Goal: Task Accomplishment & Management: Use online tool/utility

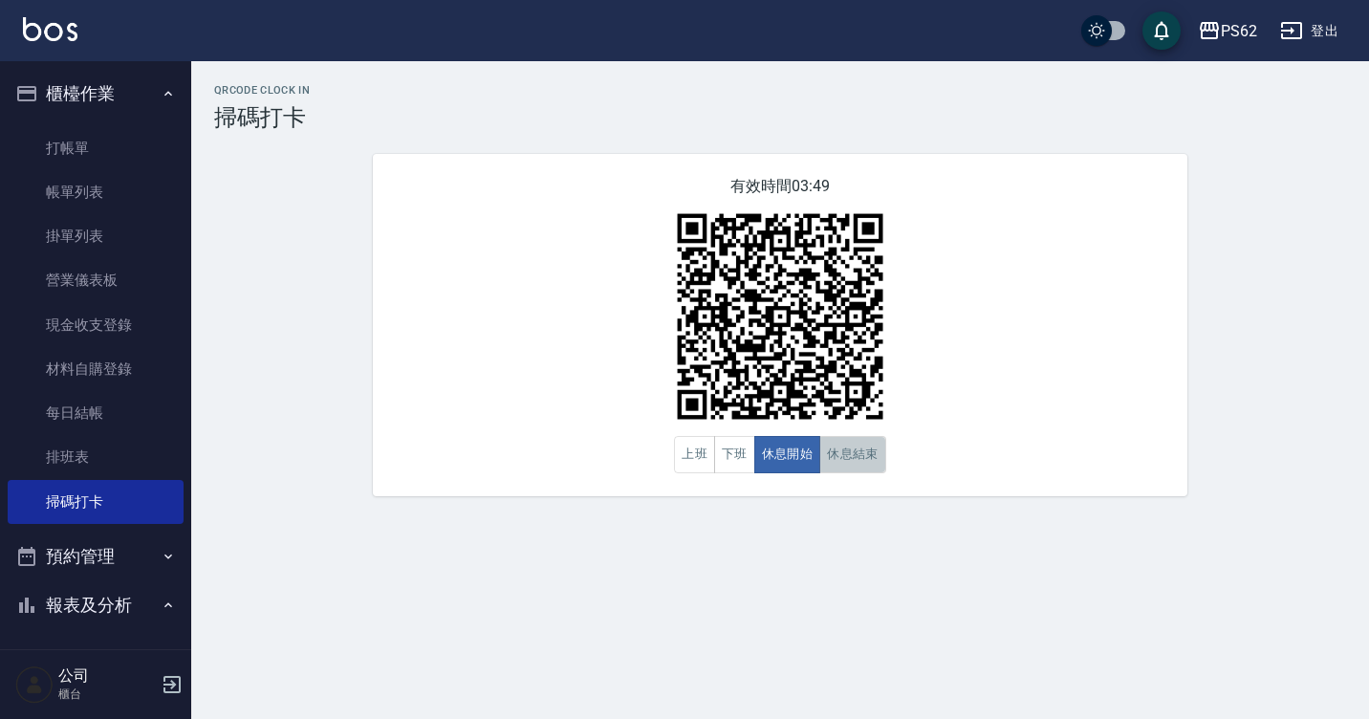
click at [869, 454] on button "休息結束" at bounding box center [852, 454] width 67 height 37
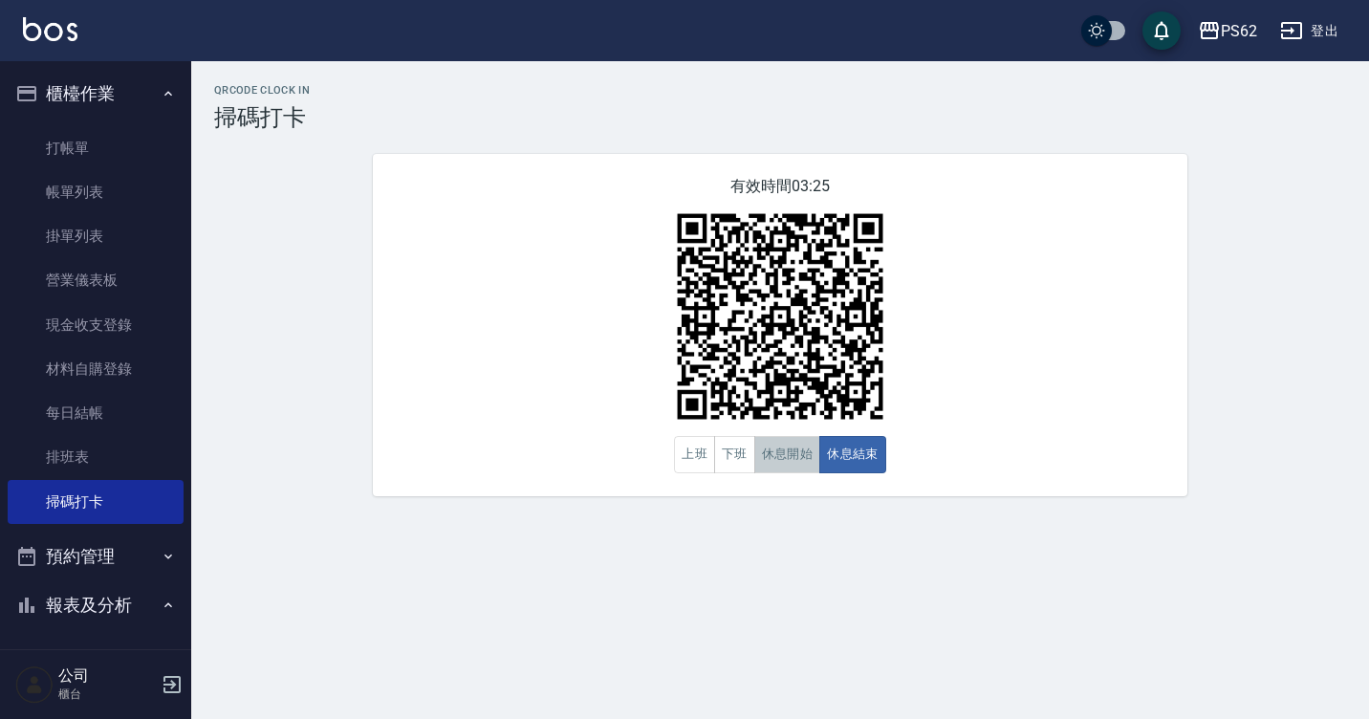
click at [800, 457] on button "休息開始" at bounding box center [787, 454] width 67 height 37
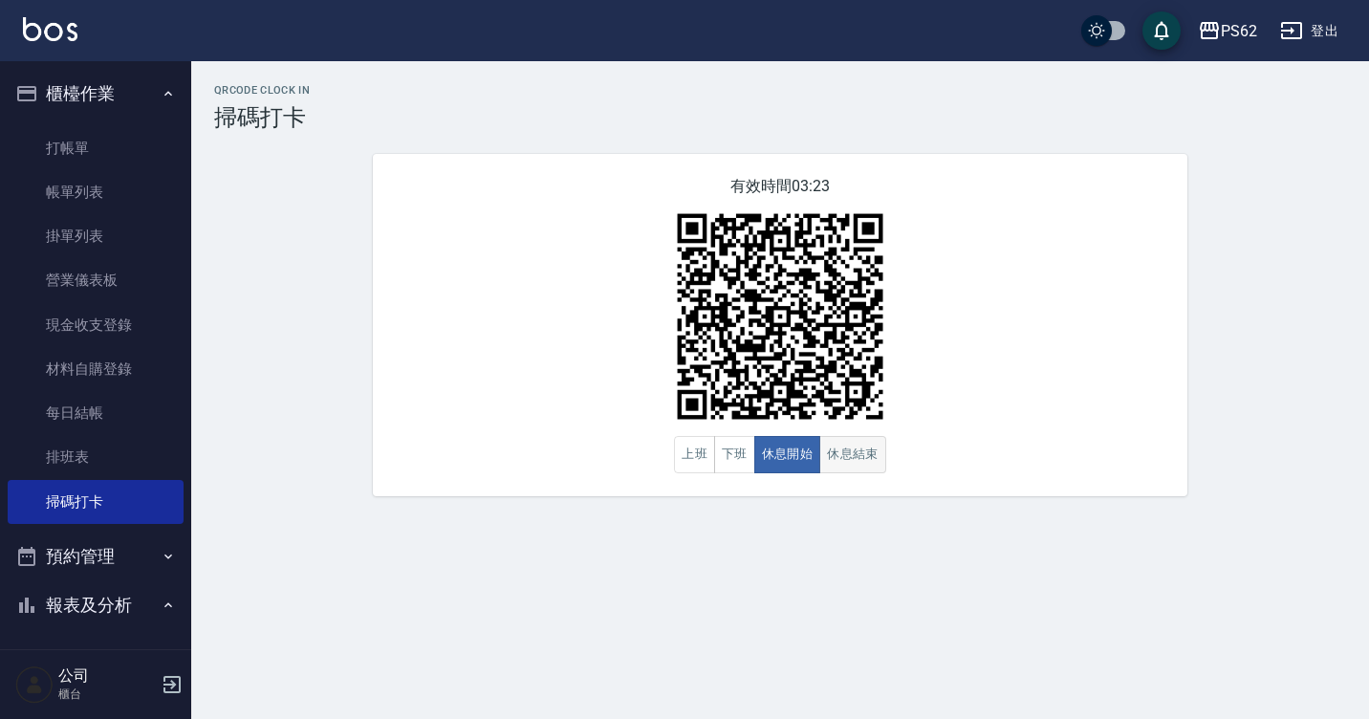
click at [840, 452] on button "休息結束" at bounding box center [852, 454] width 67 height 37
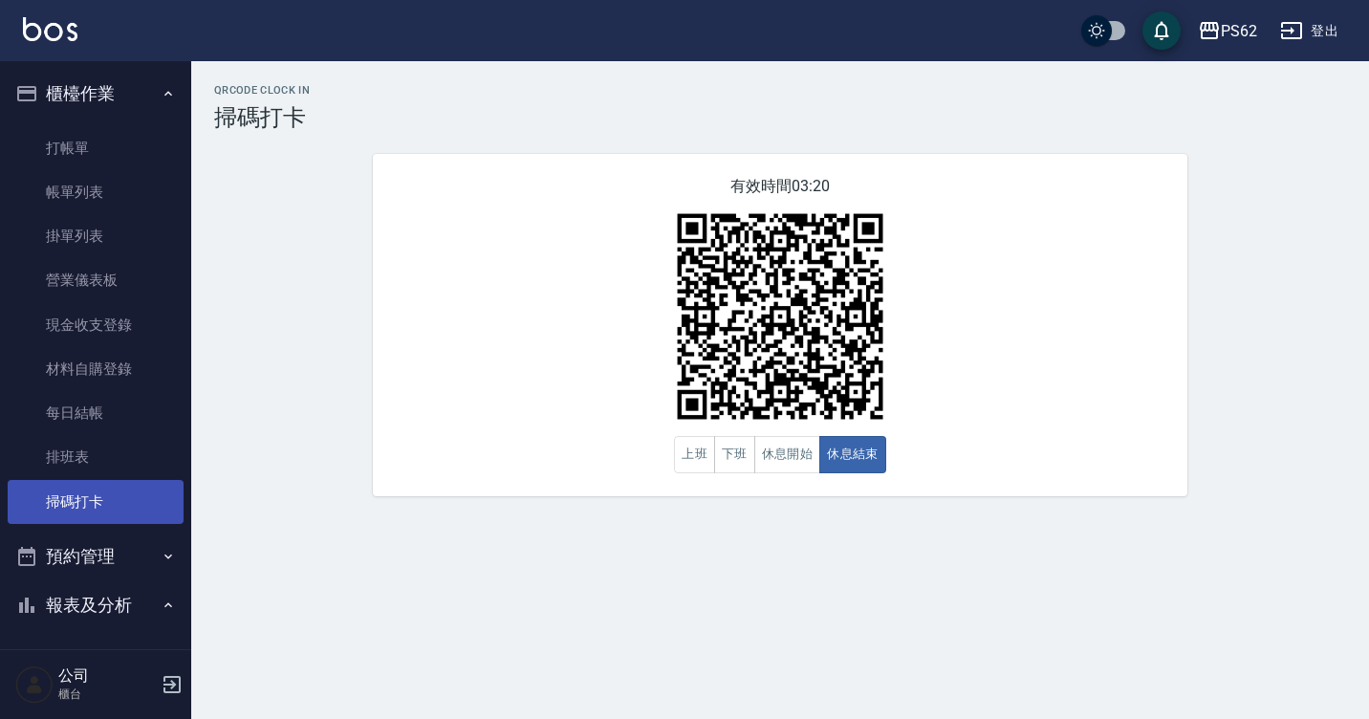
drag, startPoint x: 43, startPoint y: 464, endPoint x: 73, endPoint y: 508, distance: 53.0
click at [43, 464] on link "排班表" at bounding box center [96, 457] width 176 height 44
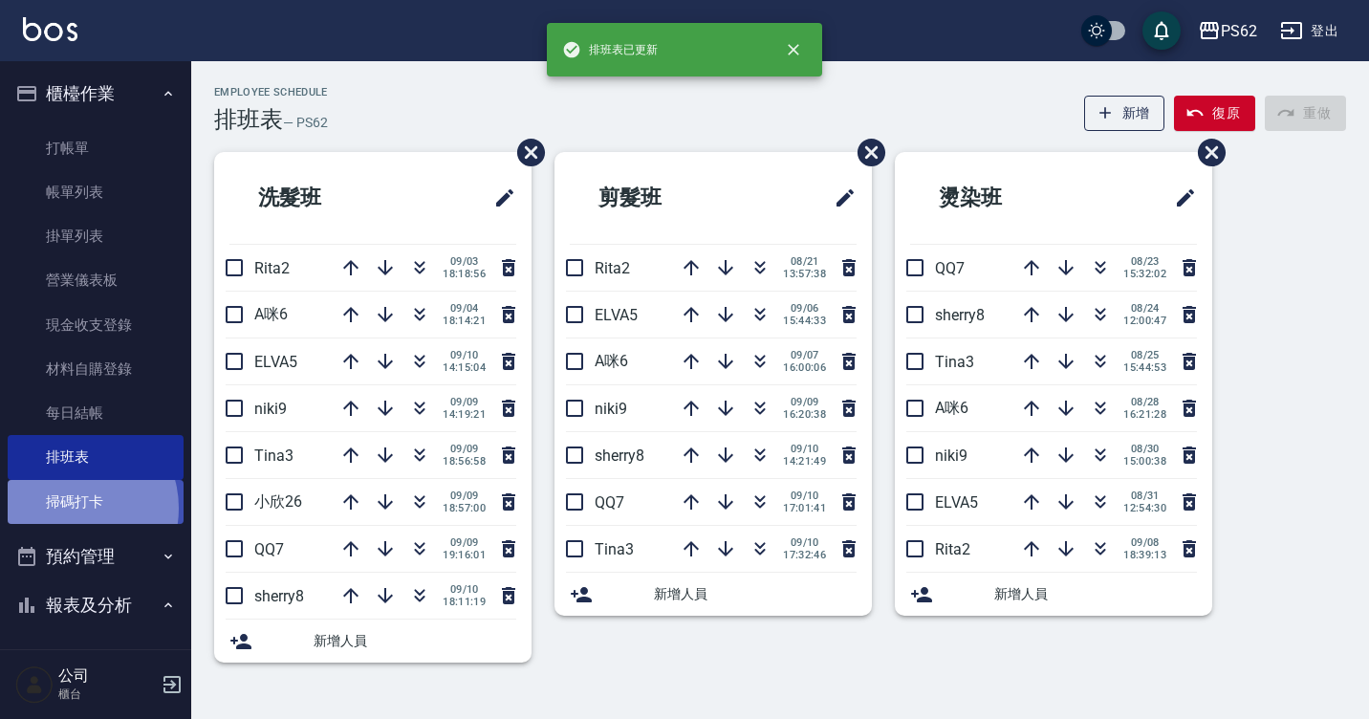
click at [73, 508] on link "掃碼打卡" at bounding box center [96, 502] width 176 height 44
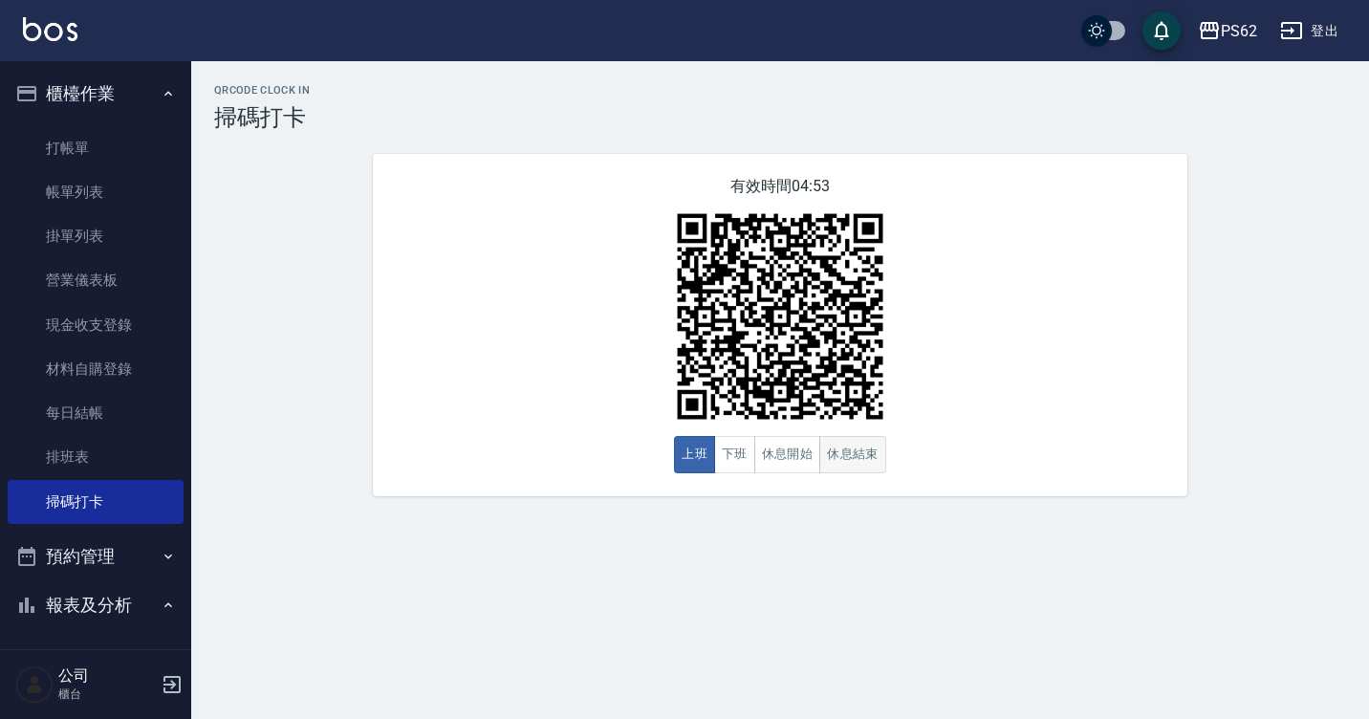
click at [842, 453] on button "休息結束" at bounding box center [852, 454] width 67 height 37
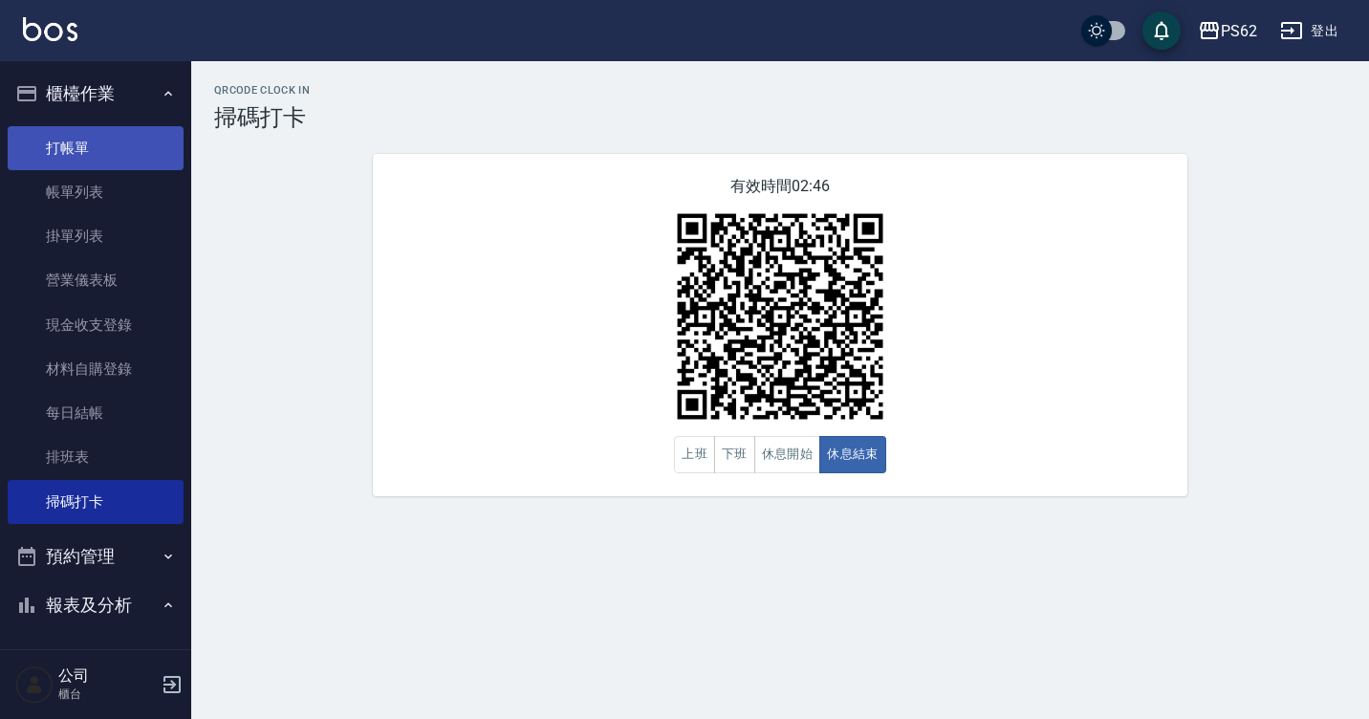
click at [79, 132] on link "打帳單" at bounding box center [96, 148] width 176 height 44
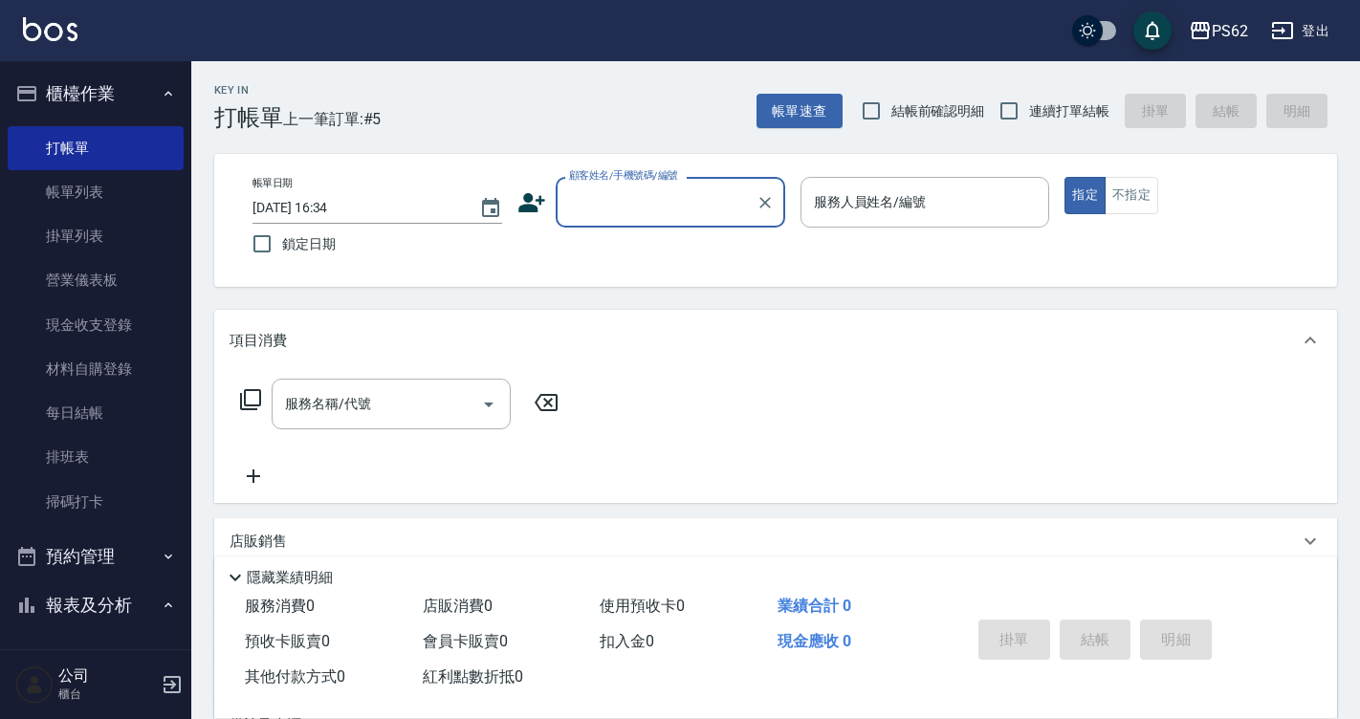
click at [618, 197] on input "顧客姓名/手機號碼/編號" at bounding box center [656, 201] width 184 height 33
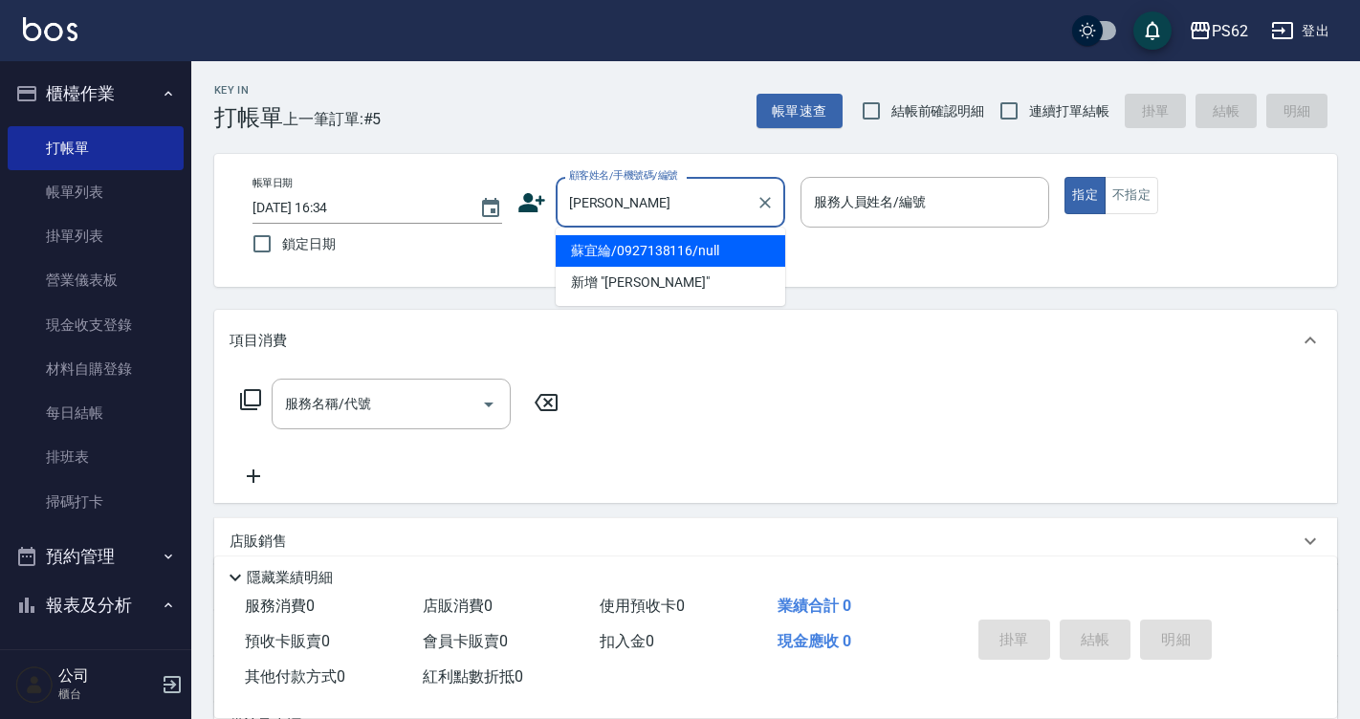
click at [627, 251] on li "蘇宜綸/0927138116/null" at bounding box center [670, 251] width 229 height 32
type input "蘇宜綸/0927138116/null"
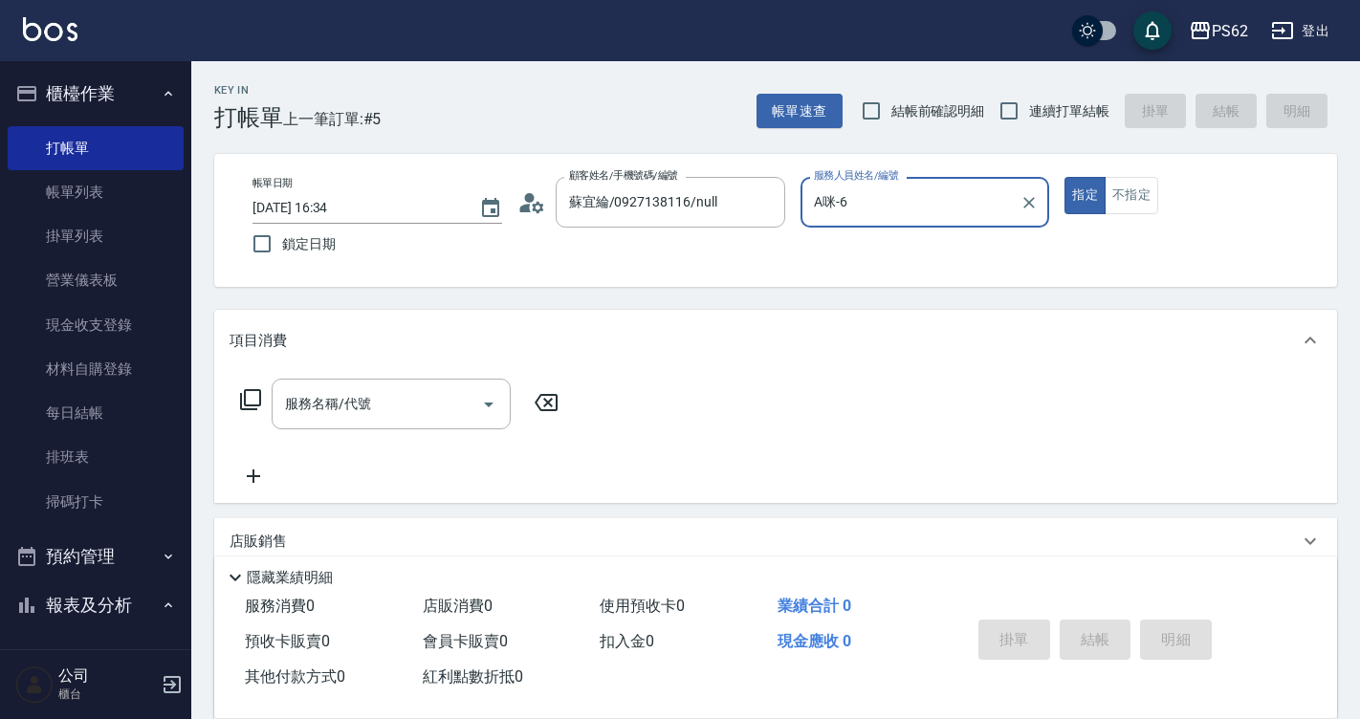
type input "A咪-6"
click at [243, 394] on icon at bounding box center [250, 399] width 23 height 23
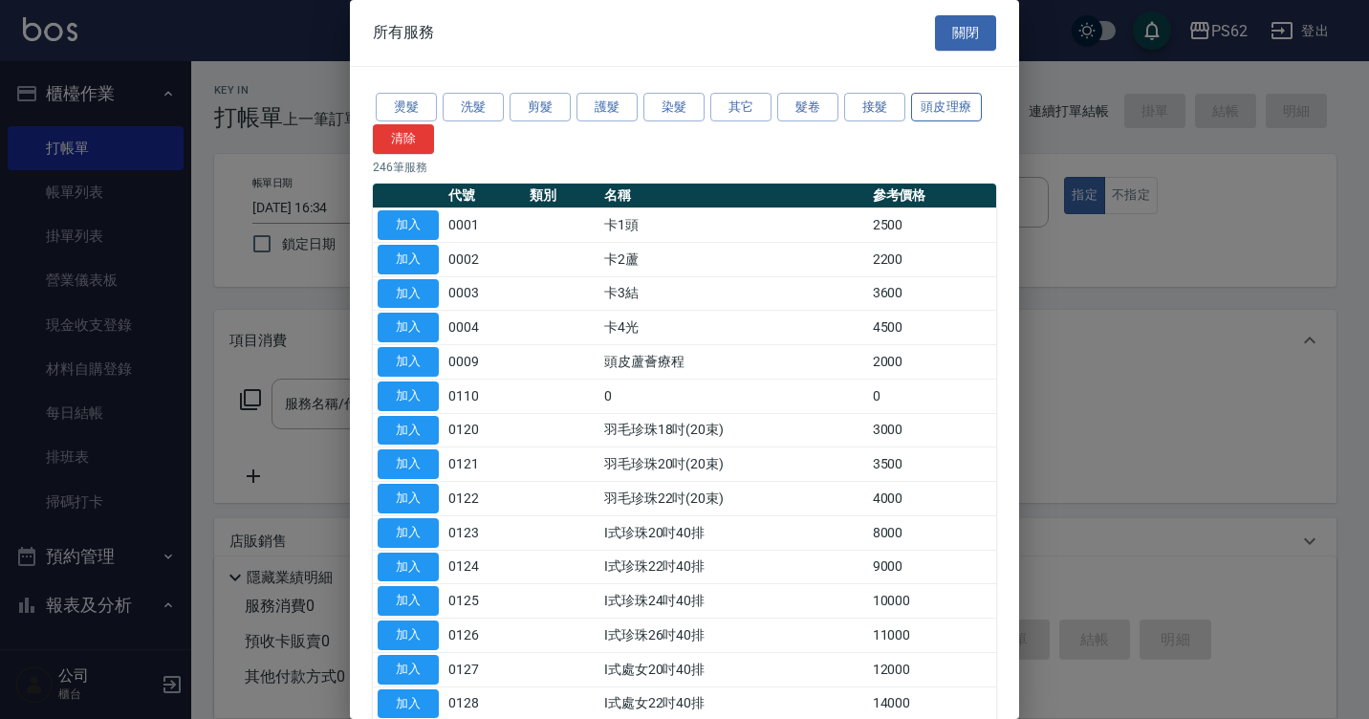
click at [960, 97] on button "頭皮理療" at bounding box center [946, 108] width 71 height 30
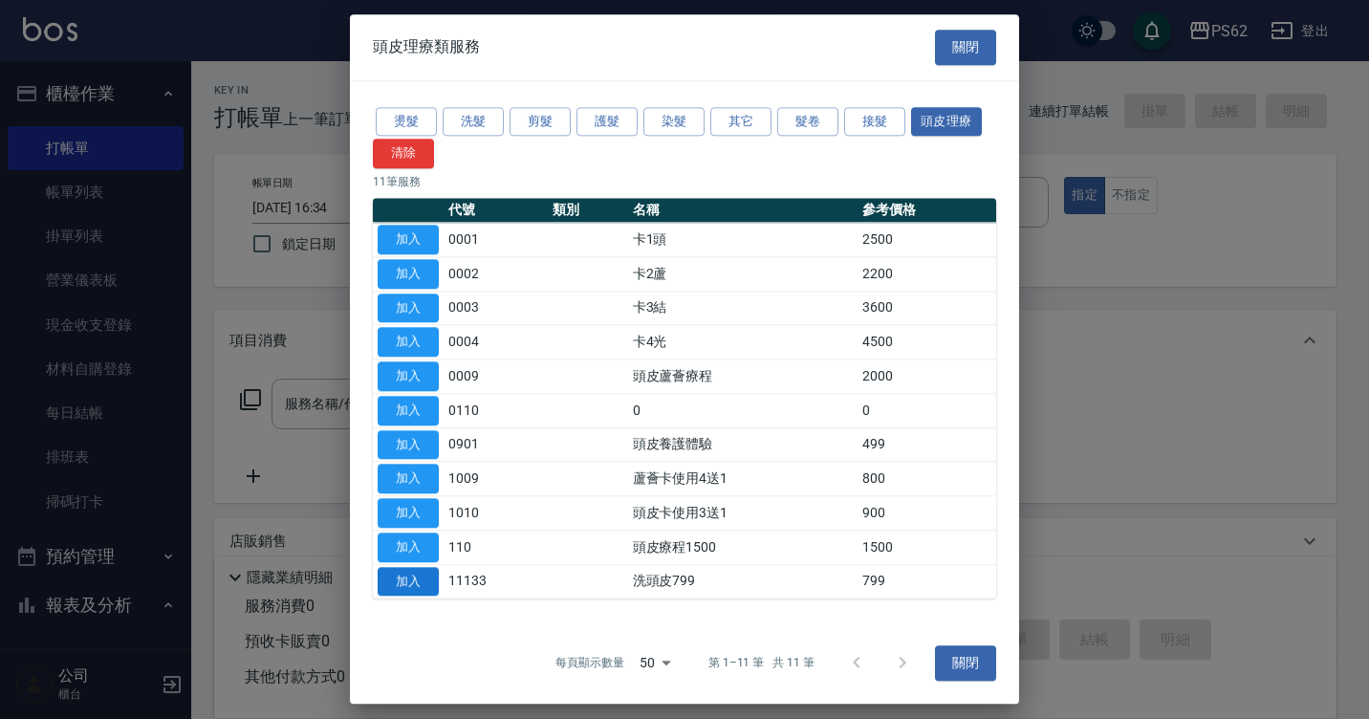
click at [428, 576] on button "加入" at bounding box center [408, 582] width 61 height 30
type input "洗頭皮799(11133)"
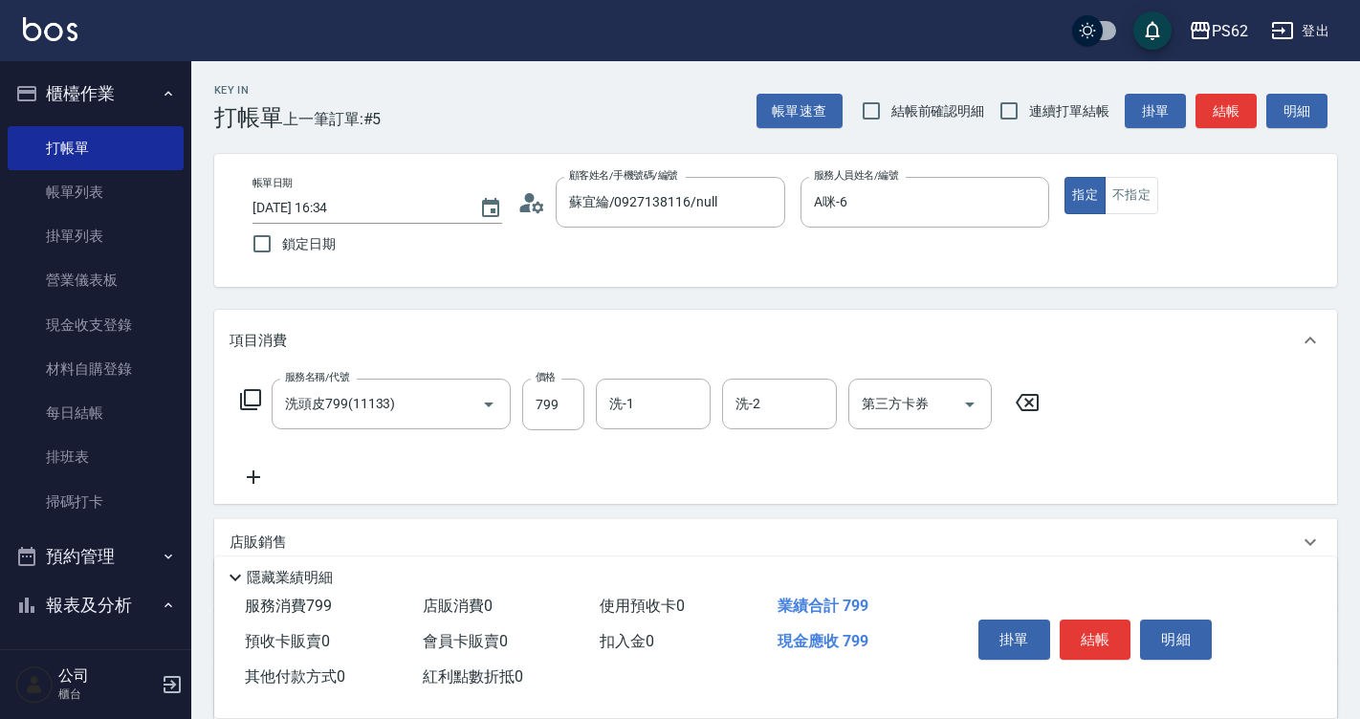
click at [248, 401] on icon at bounding box center [250, 399] width 23 height 23
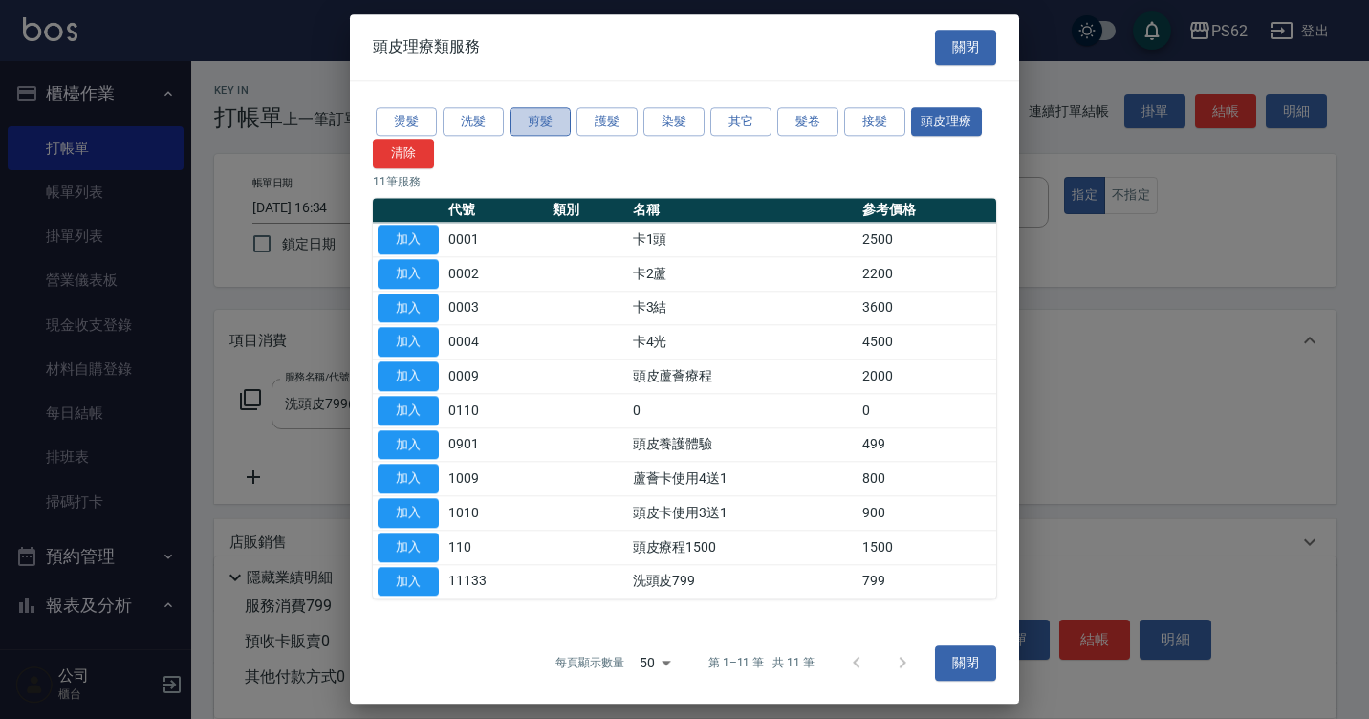
click at [522, 125] on button "剪髮" at bounding box center [540, 122] width 61 height 30
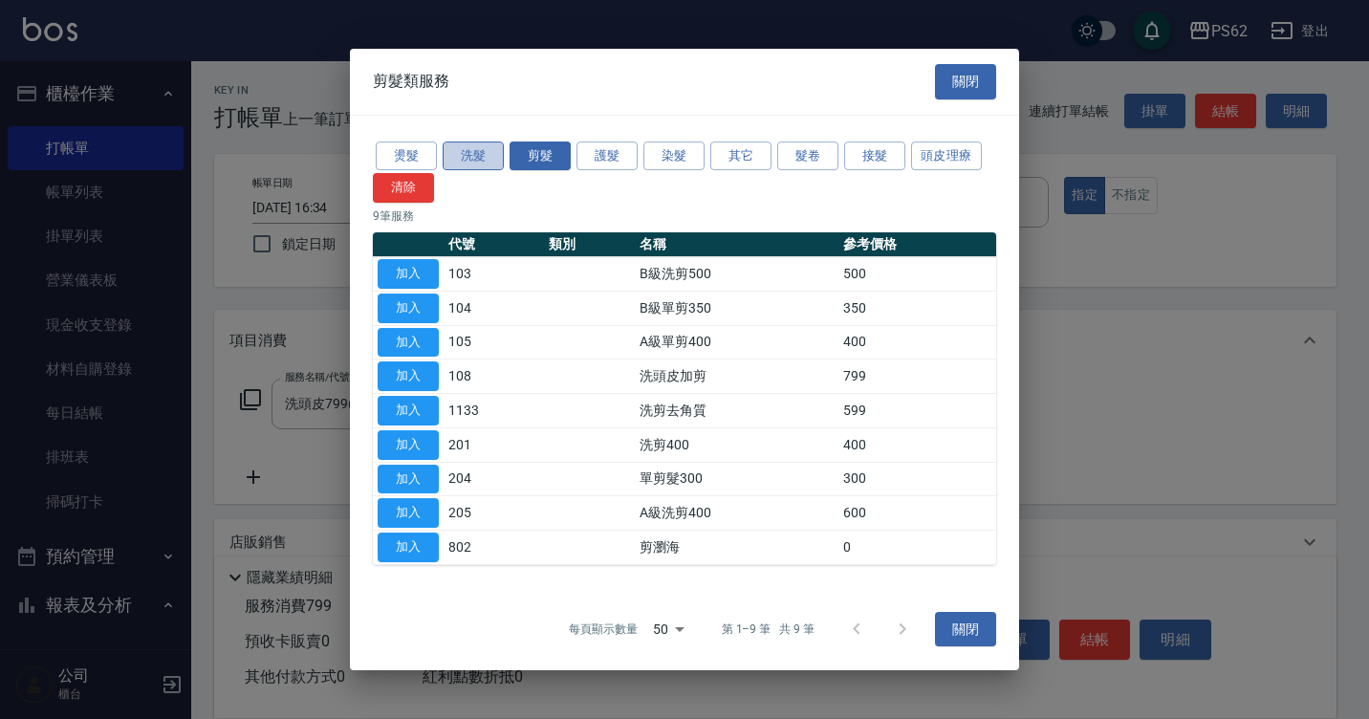
click at [459, 144] on button "洗髮" at bounding box center [473, 157] width 61 height 30
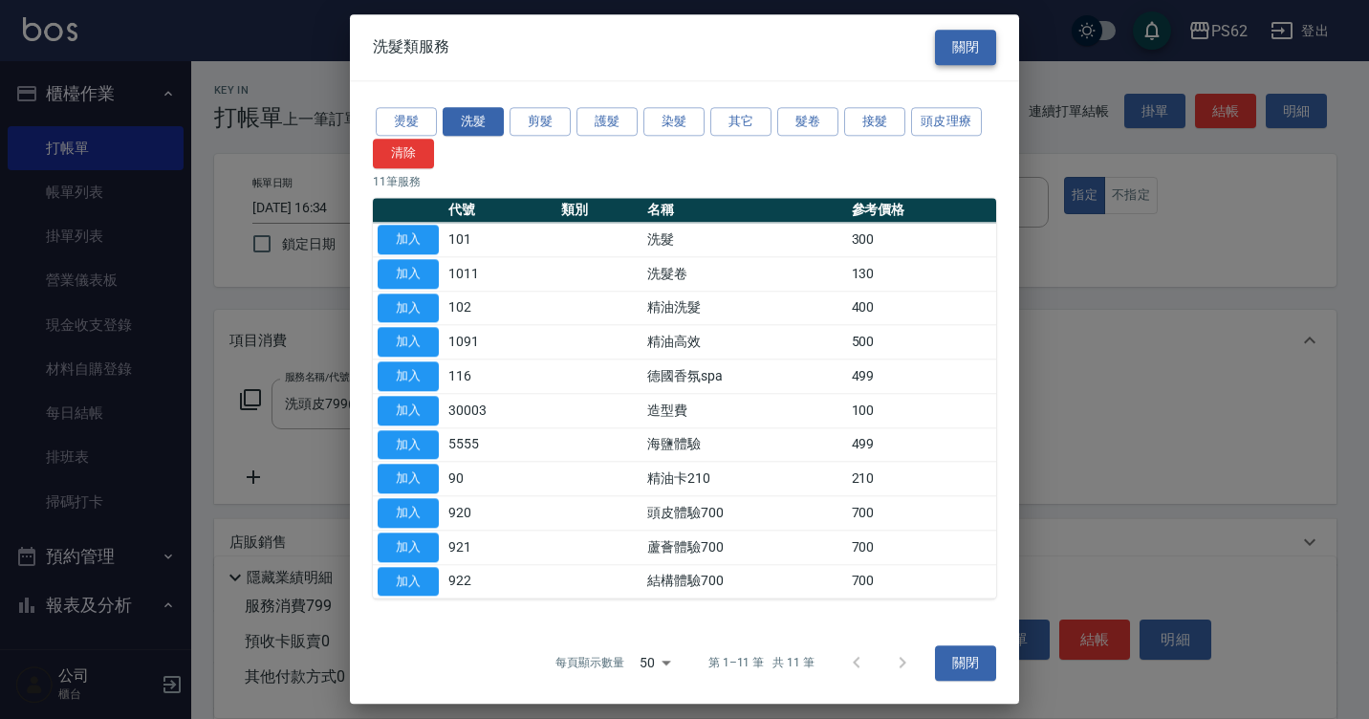
click at [980, 36] on button "關閉" at bounding box center [965, 47] width 61 height 35
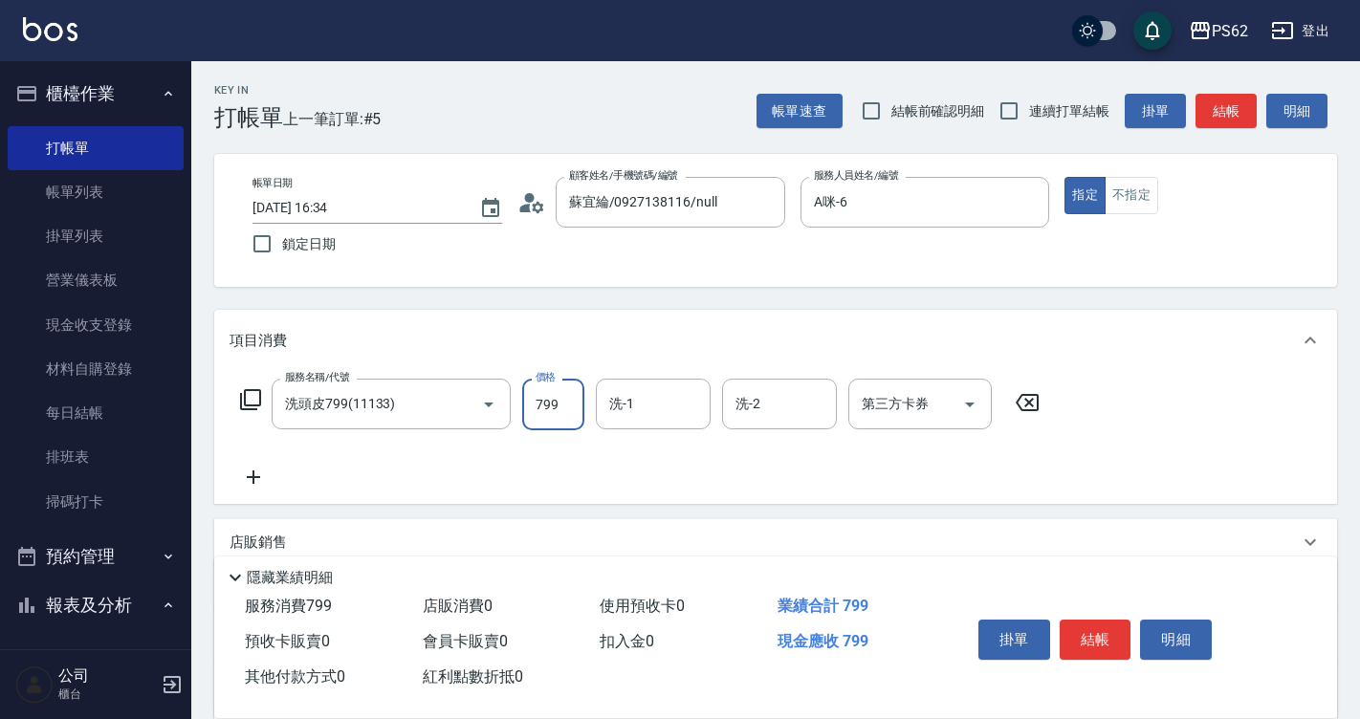
click at [578, 400] on input "799" at bounding box center [553, 405] width 62 height 52
type input "949"
type input "Sunny-23"
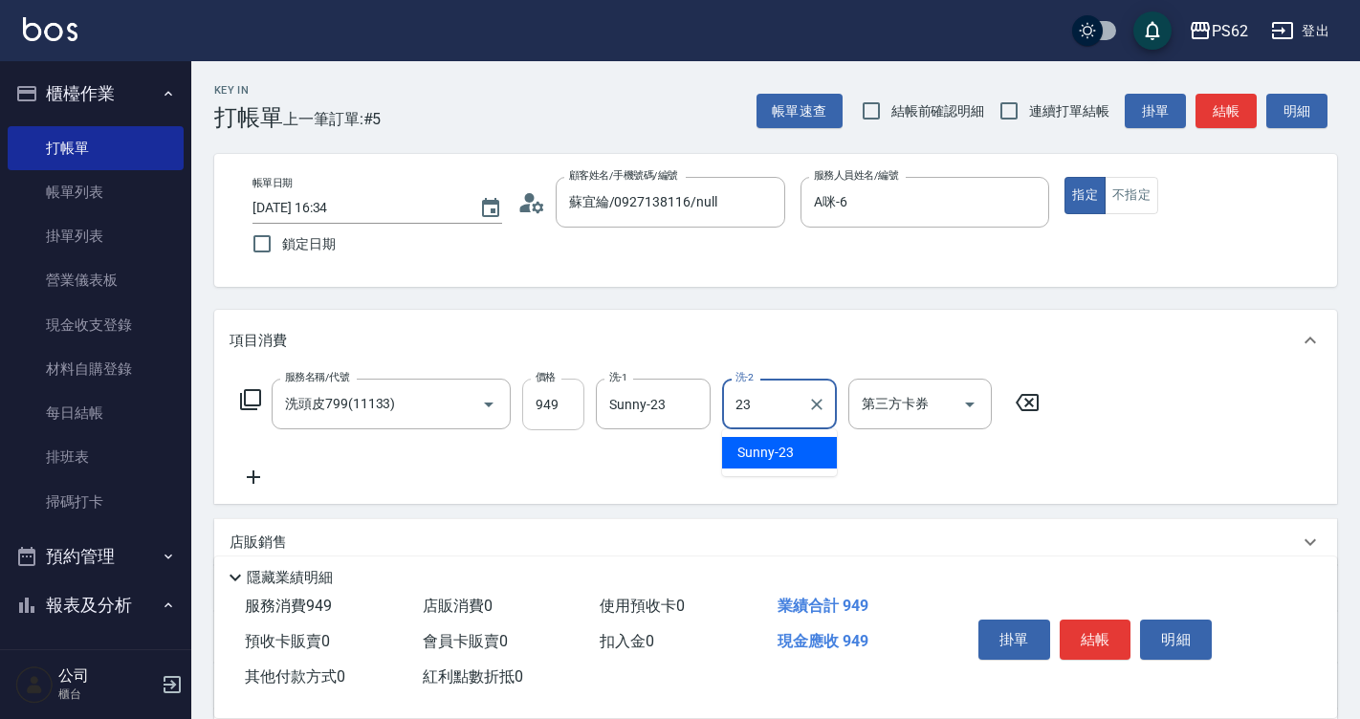
type input "Sunny-23"
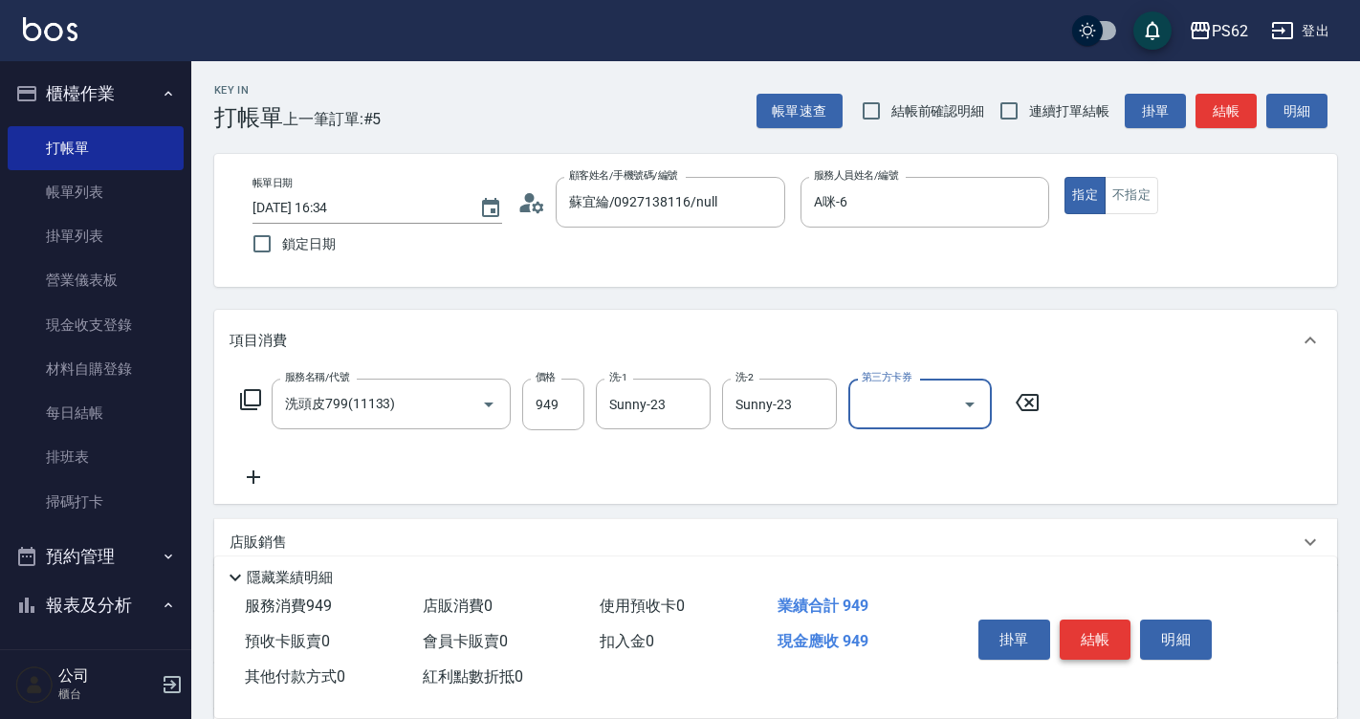
click at [1086, 624] on button "結帳" at bounding box center [1095, 640] width 72 height 40
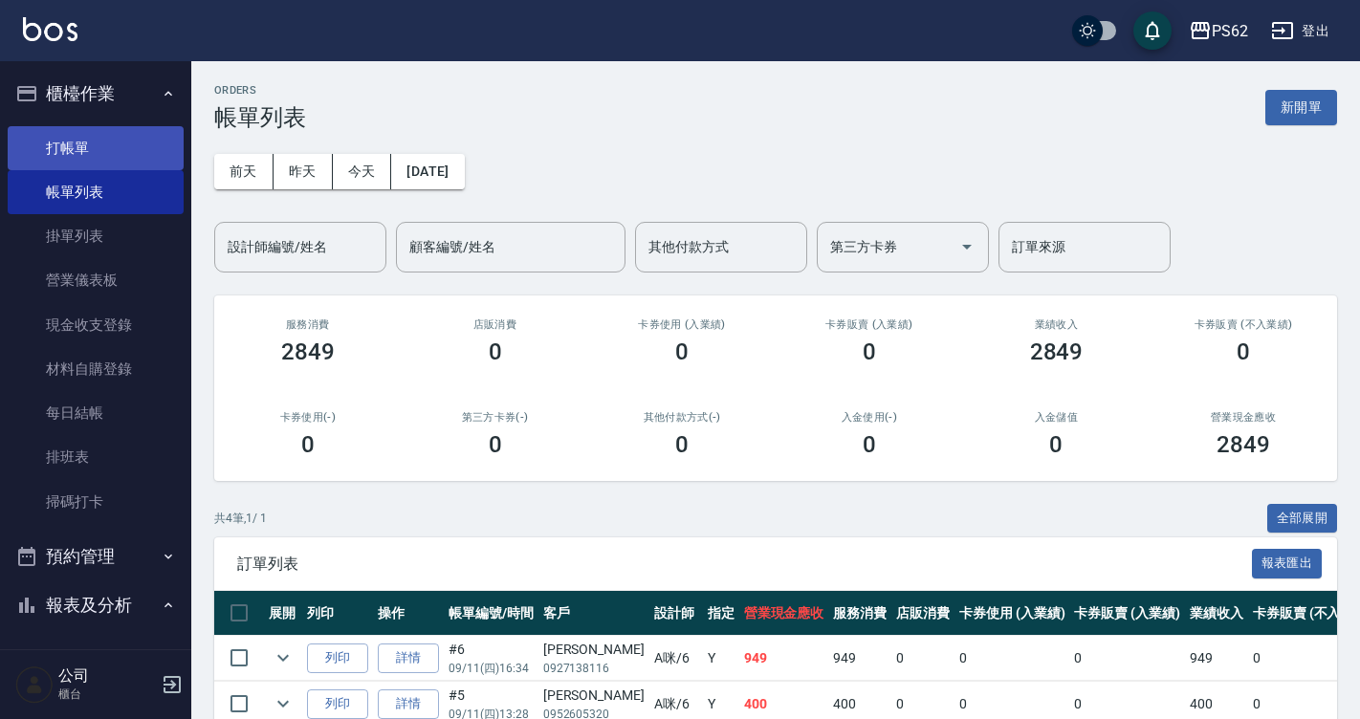
click at [92, 127] on link "打帳單" at bounding box center [96, 148] width 176 height 44
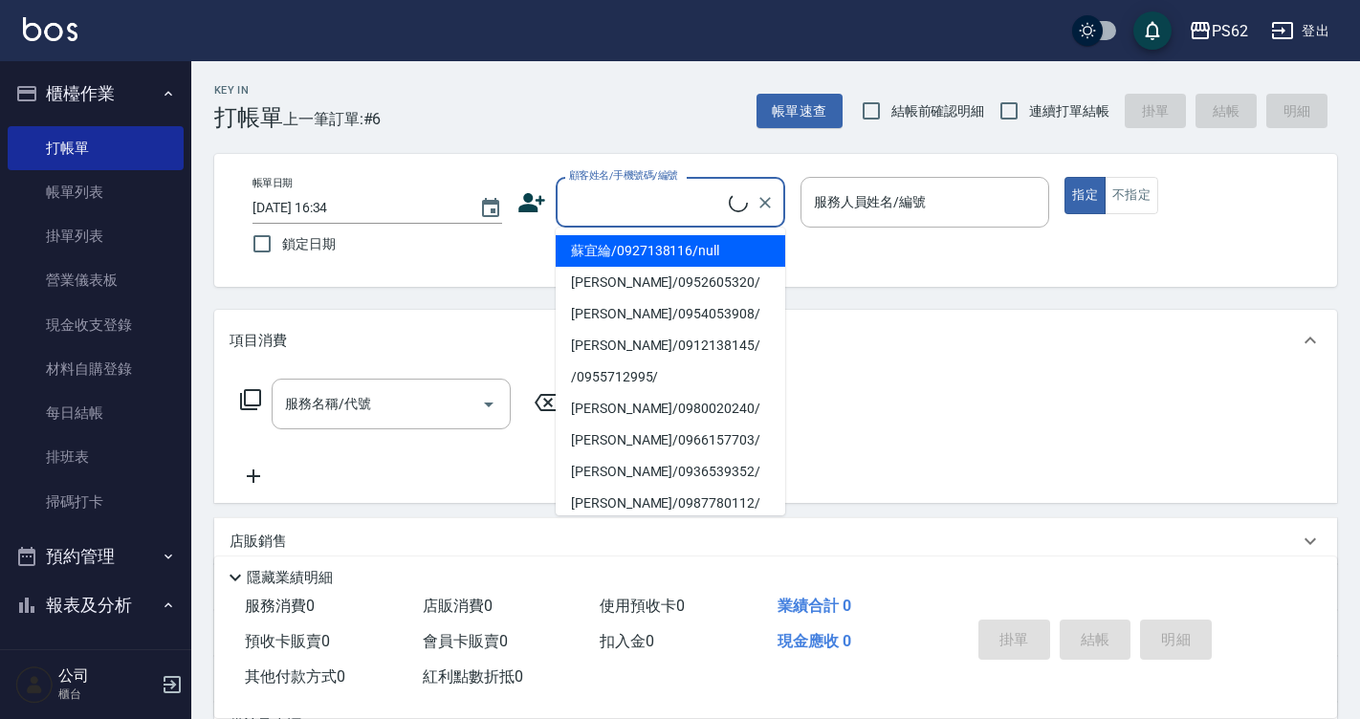
click at [642, 207] on input "顧客姓名/手機號碼/編號" at bounding box center [646, 201] width 164 height 33
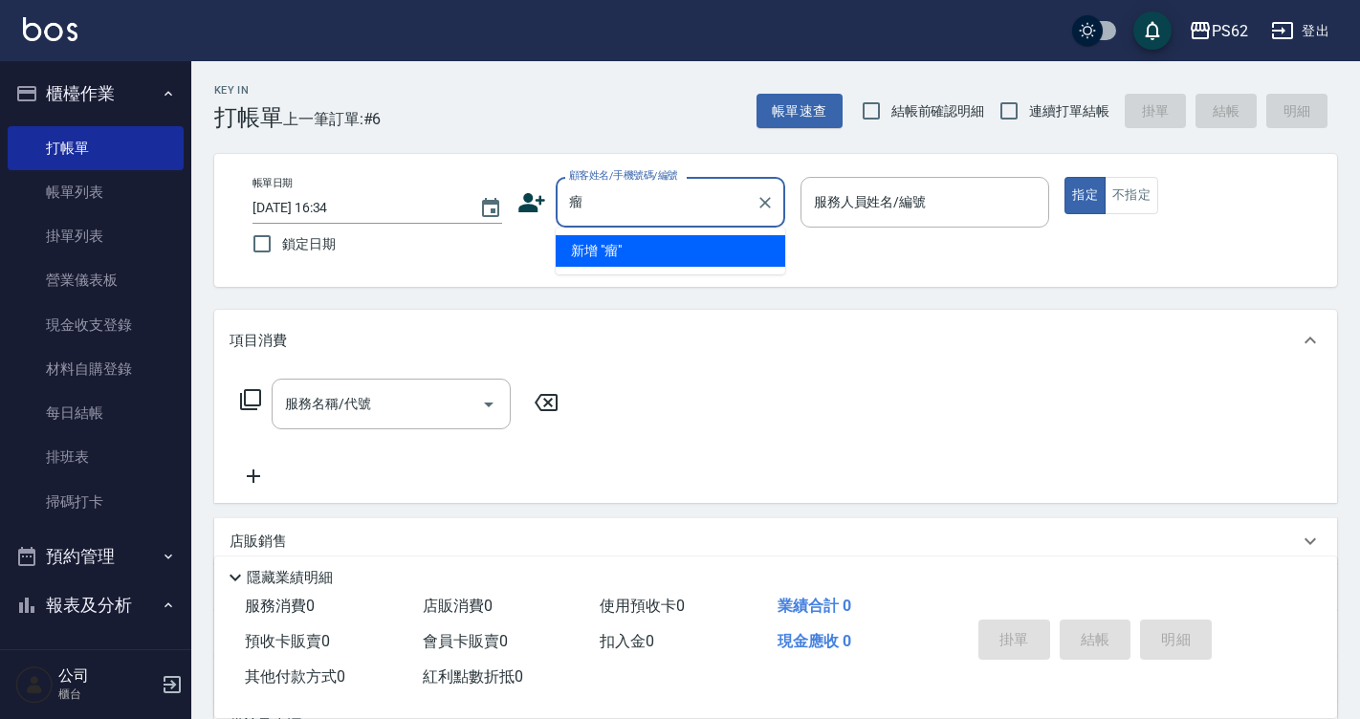
type input "硫"
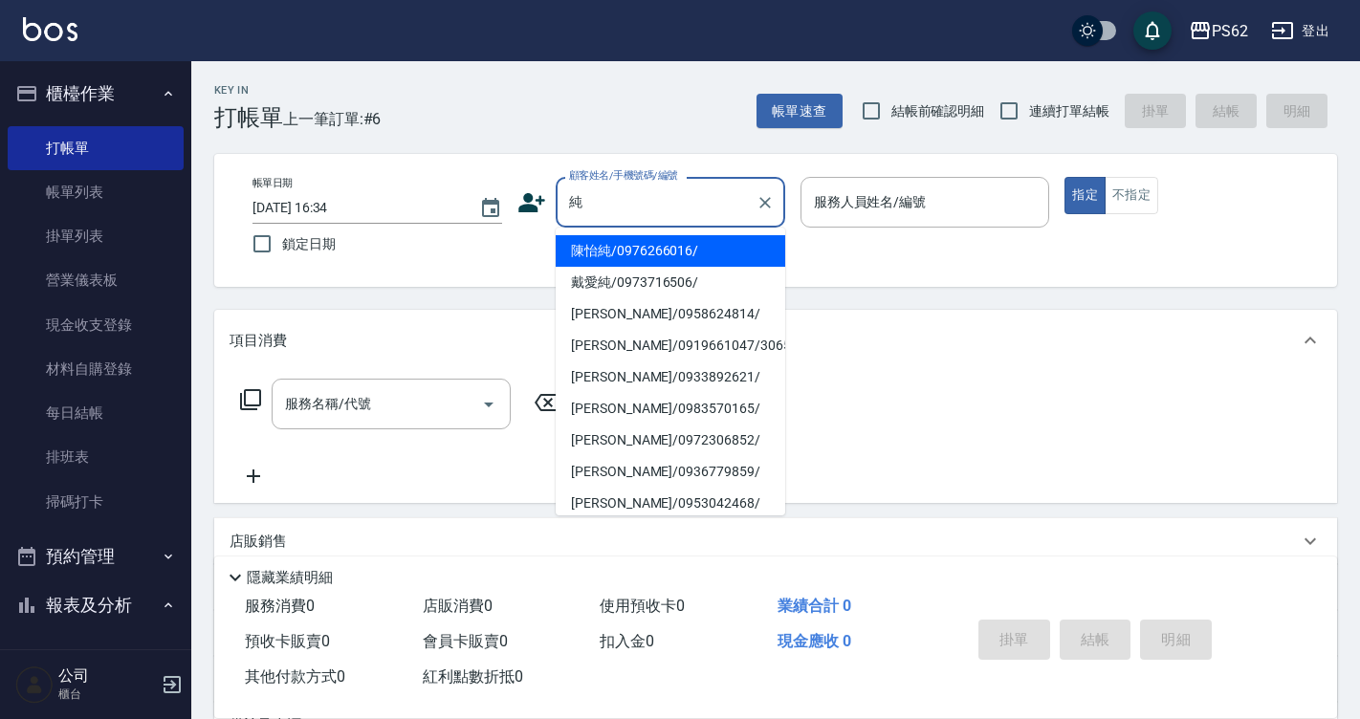
click at [632, 347] on li "[PERSON_NAME]/0919661047/306581" at bounding box center [670, 346] width 229 height 32
click at [632, 347] on div "項目消費" at bounding box center [763, 341] width 1069 height 20
type input "[PERSON_NAME]/0919661047/306581"
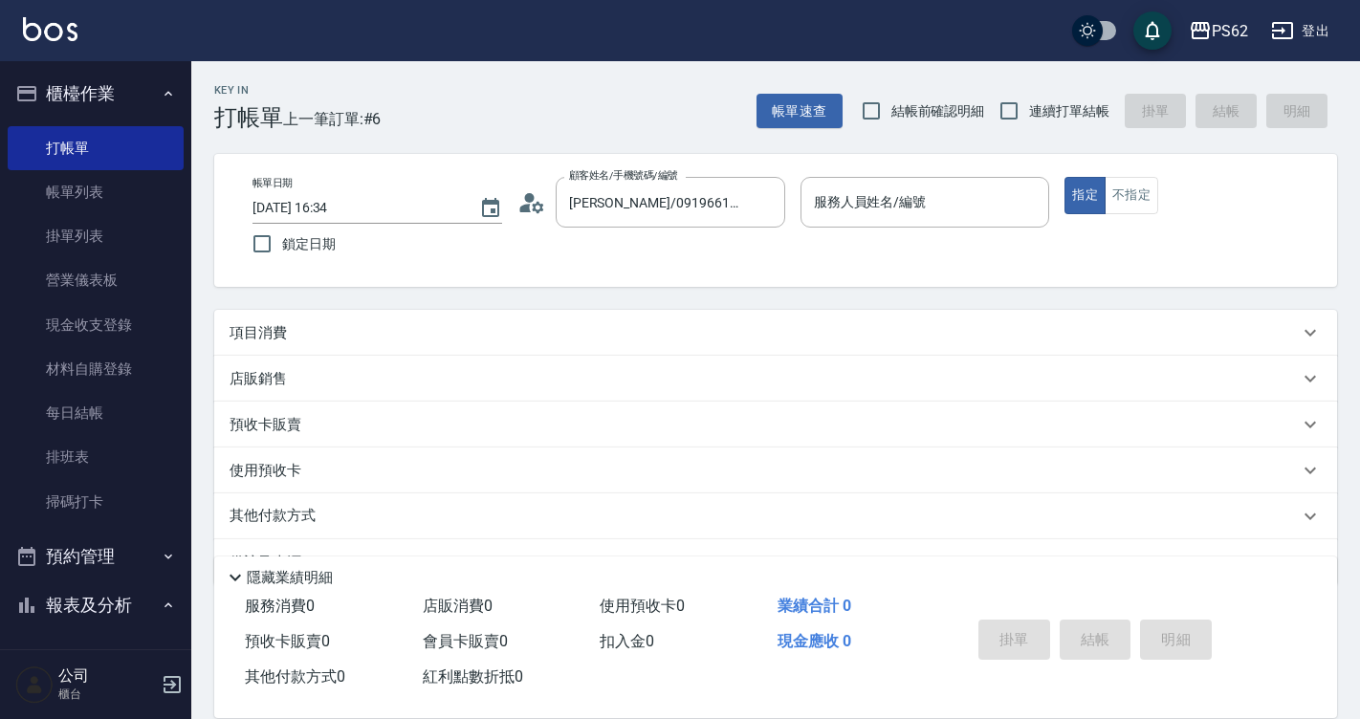
type input "A咪-6"
click at [265, 321] on div "項目消費" at bounding box center [775, 333] width 1123 height 46
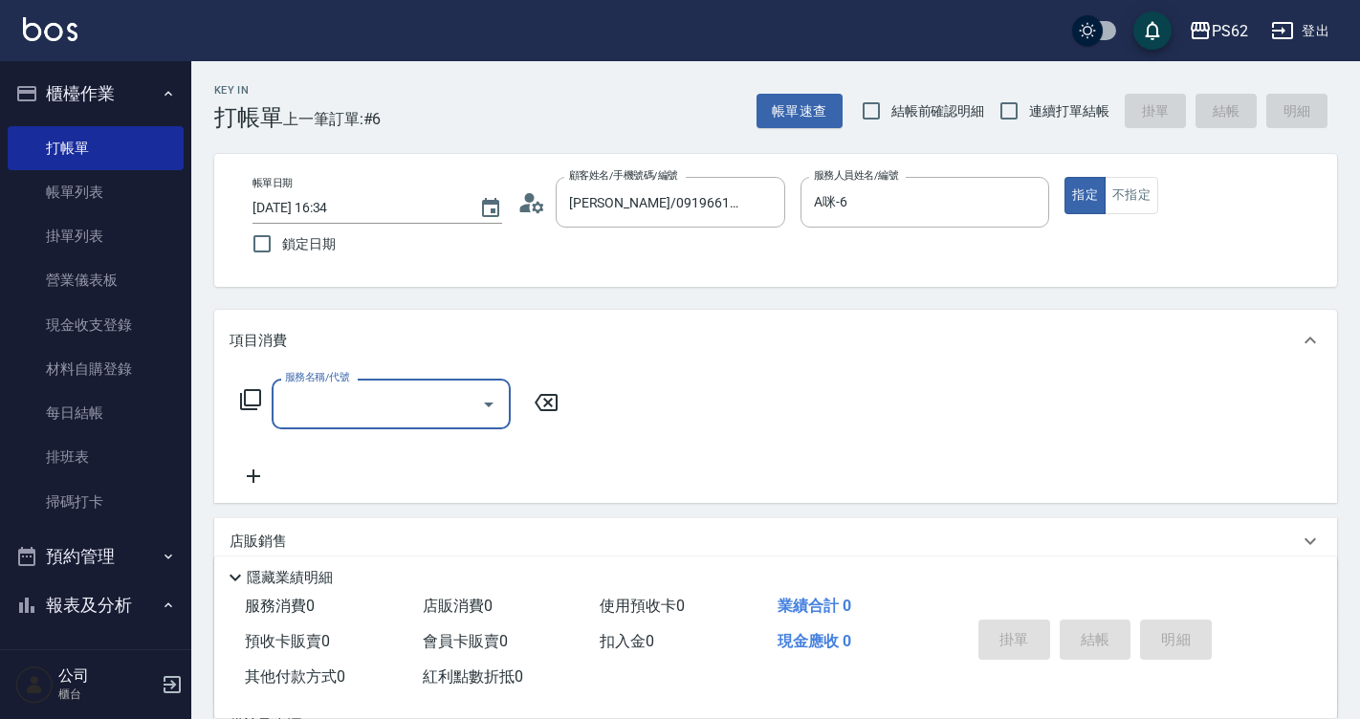
click at [251, 397] on icon at bounding box center [250, 399] width 23 height 23
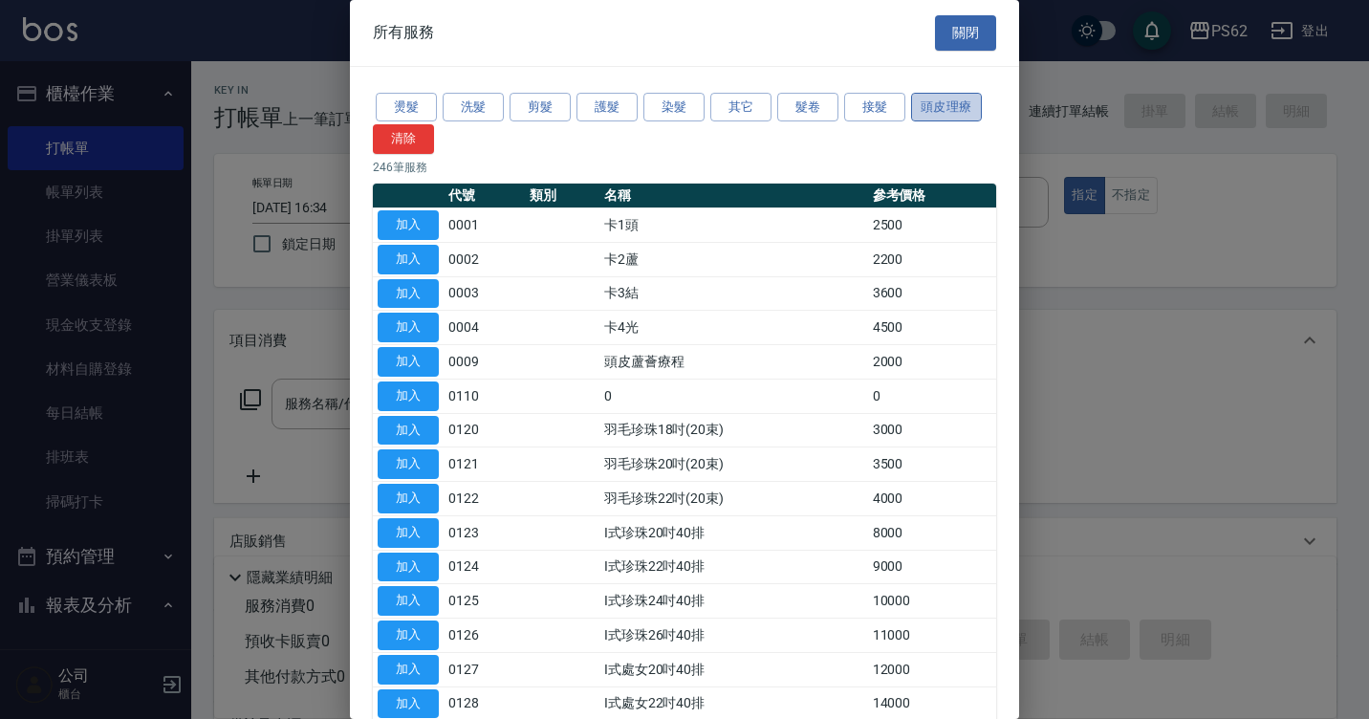
click at [955, 102] on button "頭皮理療" at bounding box center [946, 108] width 71 height 30
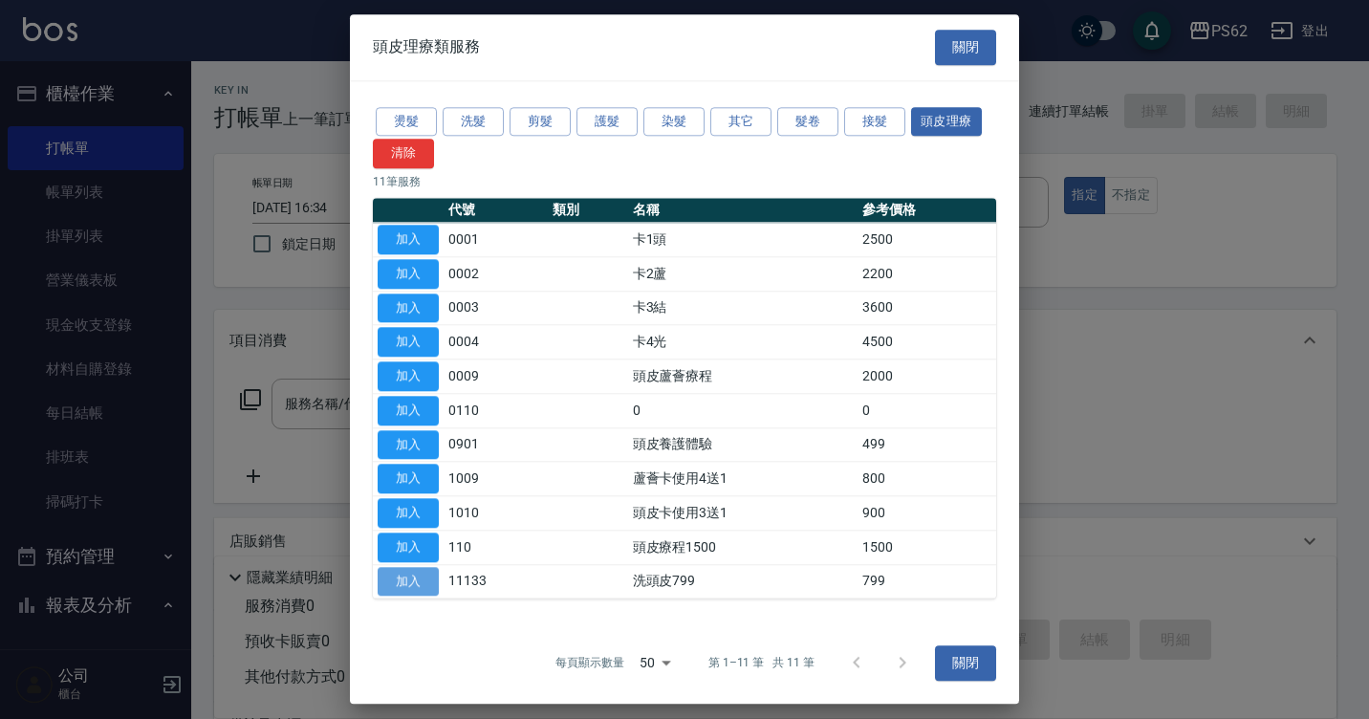
click at [420, 582] on button "加入" at bounding box center [408, 582] width 61 height 30
type input "洗頭皮799(11133)"
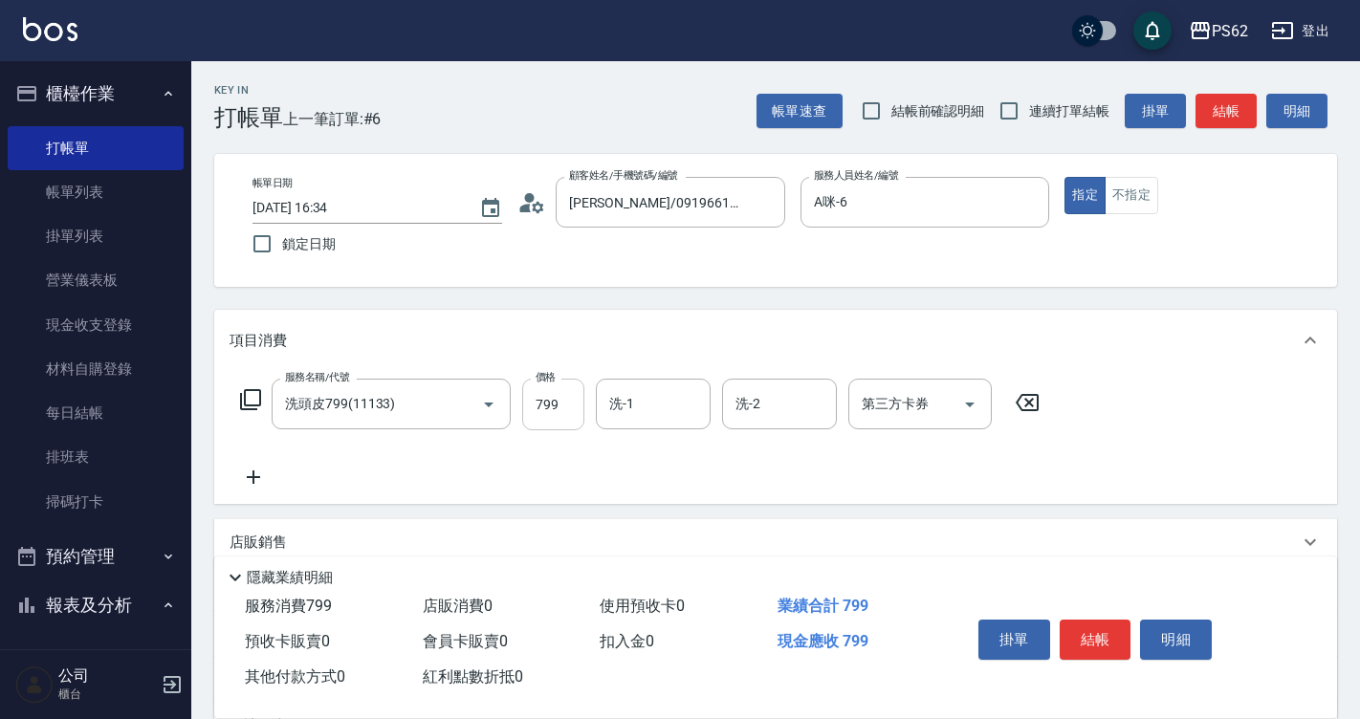
click at [563, 401] on input "799" at bounding box center [553, 405] width 62 height 52
type input "1349"
click at [1089, 638] on button "結帳" at bounding box center [1095, 640] width 72 height 40
